Goal: Information Seeking & Learning: Learn about a topic

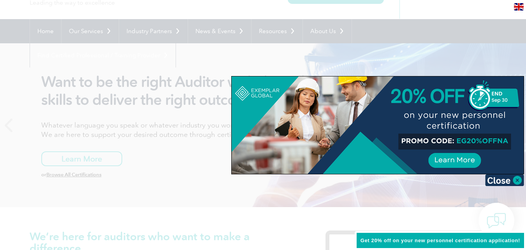
scroll to position [52, 0]
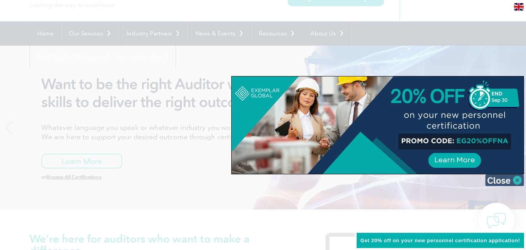
click at [518, 181] on img at bounding box center [504, 180] width 39 height 12
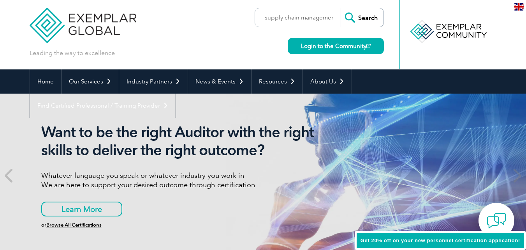
scroll to position [0, 0]
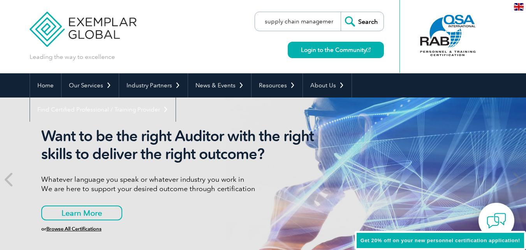
click at [337, 20] on input "supply chain managemen" at bounding box center [300, 21] width 82 height 19
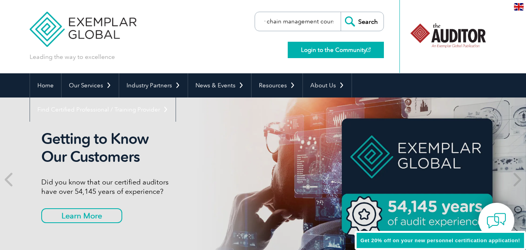
scroll to position [0, 21]
type input "supply chain management course"
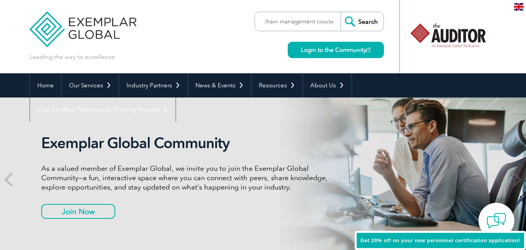
click at [360, 19] on input "Search" at bounding box center [362, 21] width 43 height 19
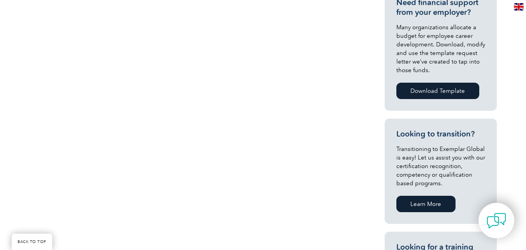
scroll to position [324, 0]
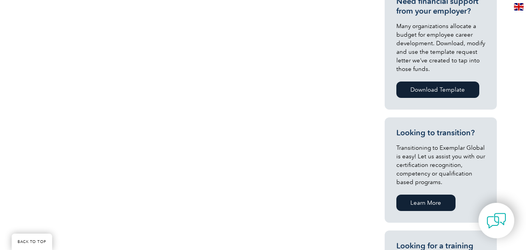
click at [427, 92] on link "Download Template" at bounding box center [437, 89] width 83 height 16
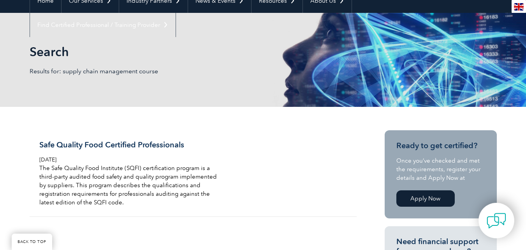
scroll to position [122, 0]
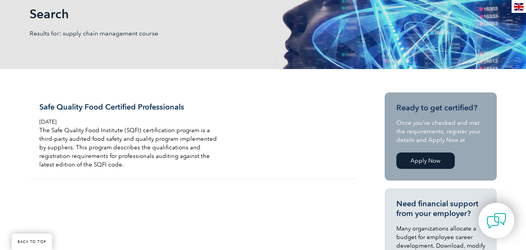
click at [428, 154] on link "Apply Now" at bounding box center [425, 160] width 58 height 16
